Goal: Download file/media

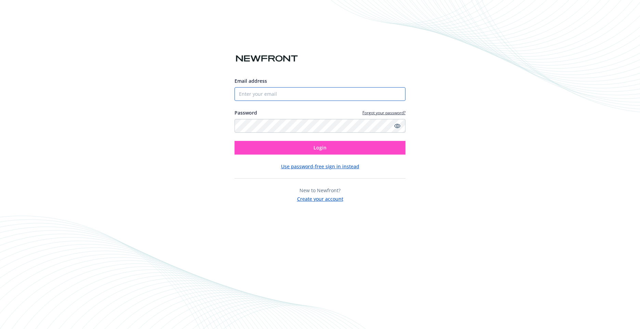
type input "[EMAIL_ADDRESS][DOMAIN_NAME]"
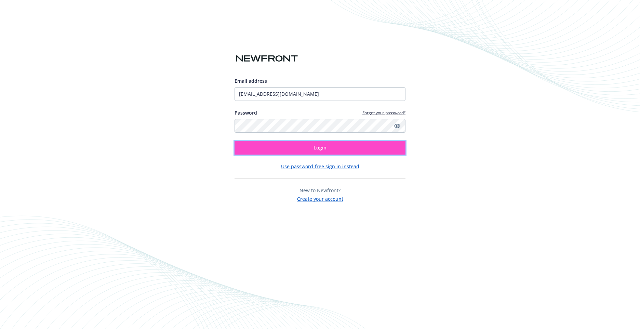
click at [320, 150] on span "Login" at bounding box center [320, 147] width 13 height 6
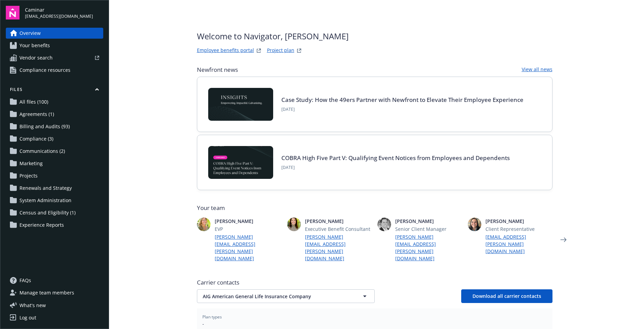
click at [48, 122] on span "Billing and Audits (93)" at bounding box center [44, 126] width 50 height 11
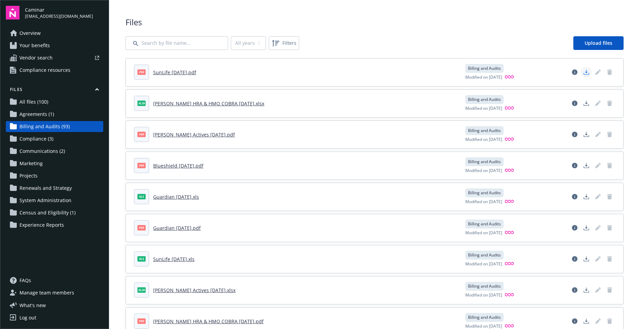
click at [582, 75] on link "Download document" at bounding box center [586, 72] width 11 height 11
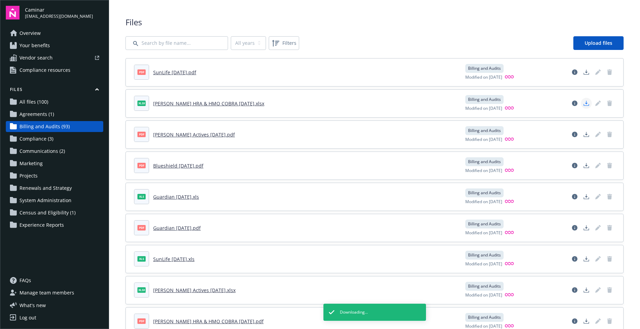
click at [584, 104] on icon "Download document" at bounding box center [586, 103] width 5 height 5
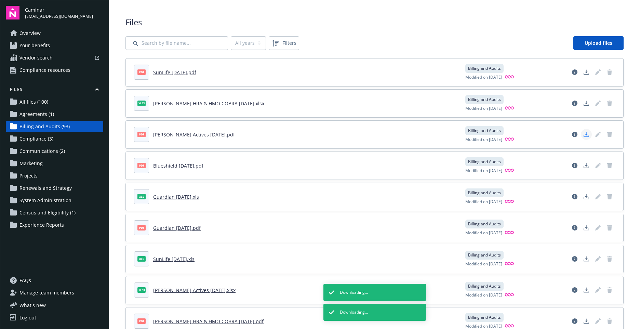
click at [584, 136] on icon "Download document" at bounding box center [586, 134] width 5 height 5
click at [585, 166] on polygon "Download document" at bounding box center [586, 165] width 3 height 4
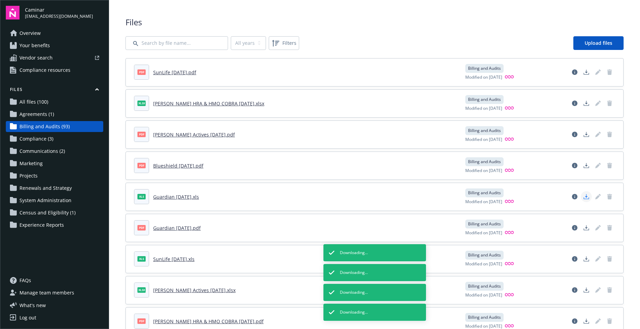
click at [584, 197] on icon "Download document" at bounding box center [586, 196] width 5 height 5
click at [584, 229] on icon "Download document" at bounding box center [586, 227] width 5 height 5
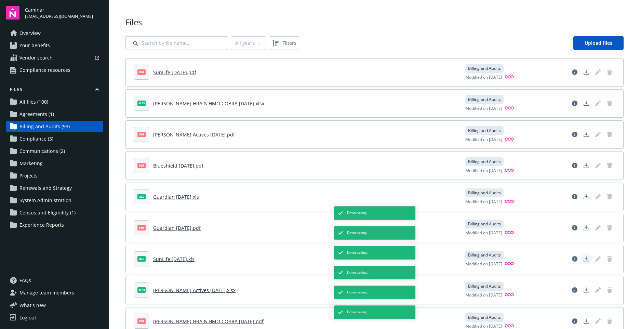
click at [581, 262] on link "Download document" at bounding box center [586, 258] width 11 height 11
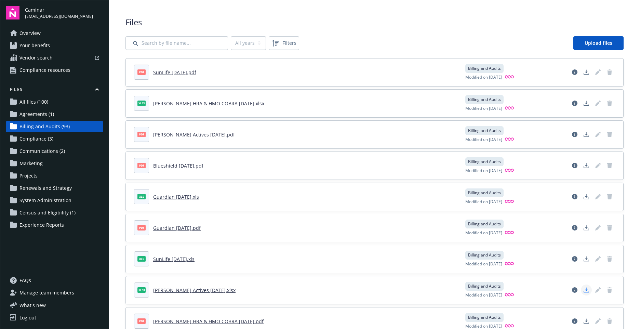
click at [584, 288] on icon "Download document" at bounding box center [586, 289] width 5 height 5
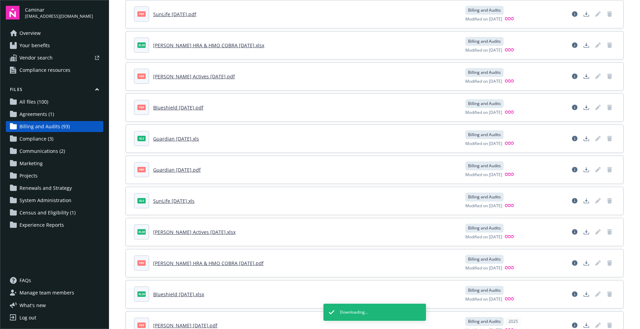
scroll to position [68, 0]
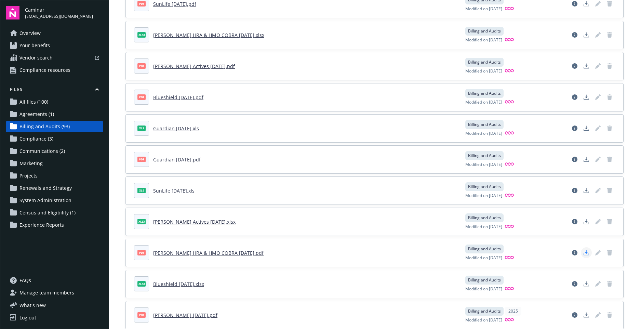
click at [585, 253] on link "Download document" at bounding box center [586, 252] width 11 height 11
click at [584, 285] on icon "Download document" at bounding box center [586, 283] width 5 height 5
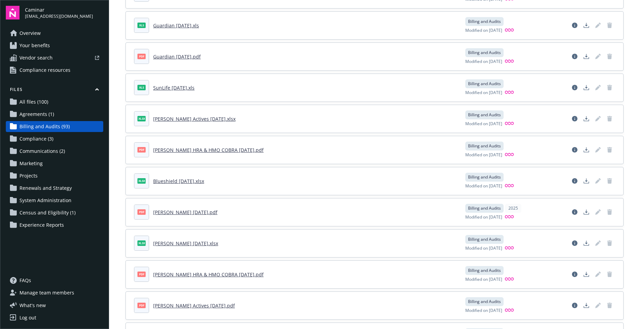
scroll to position [171, 0]
